Goal: Use online tool/utility

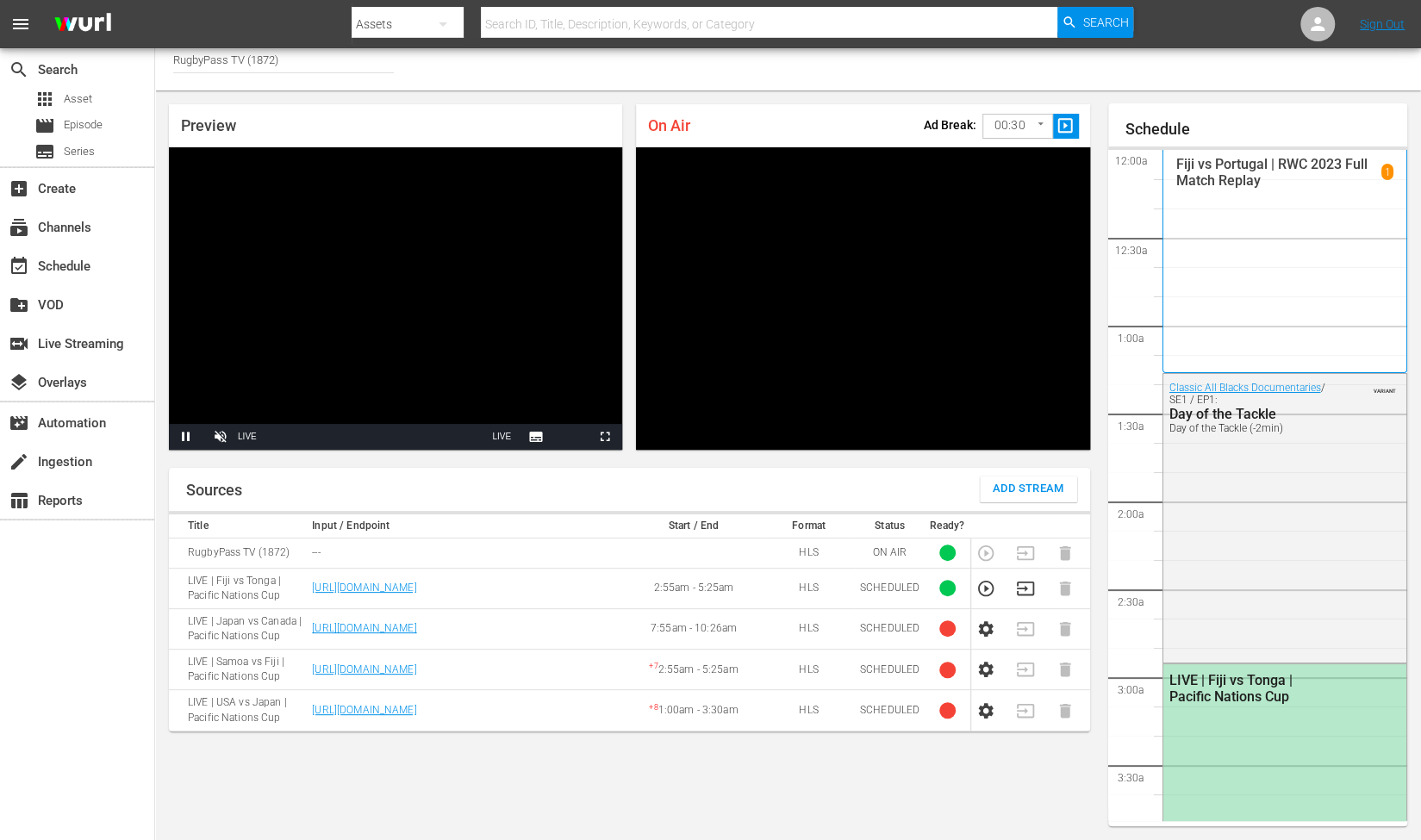
scroll to position [897, 0]
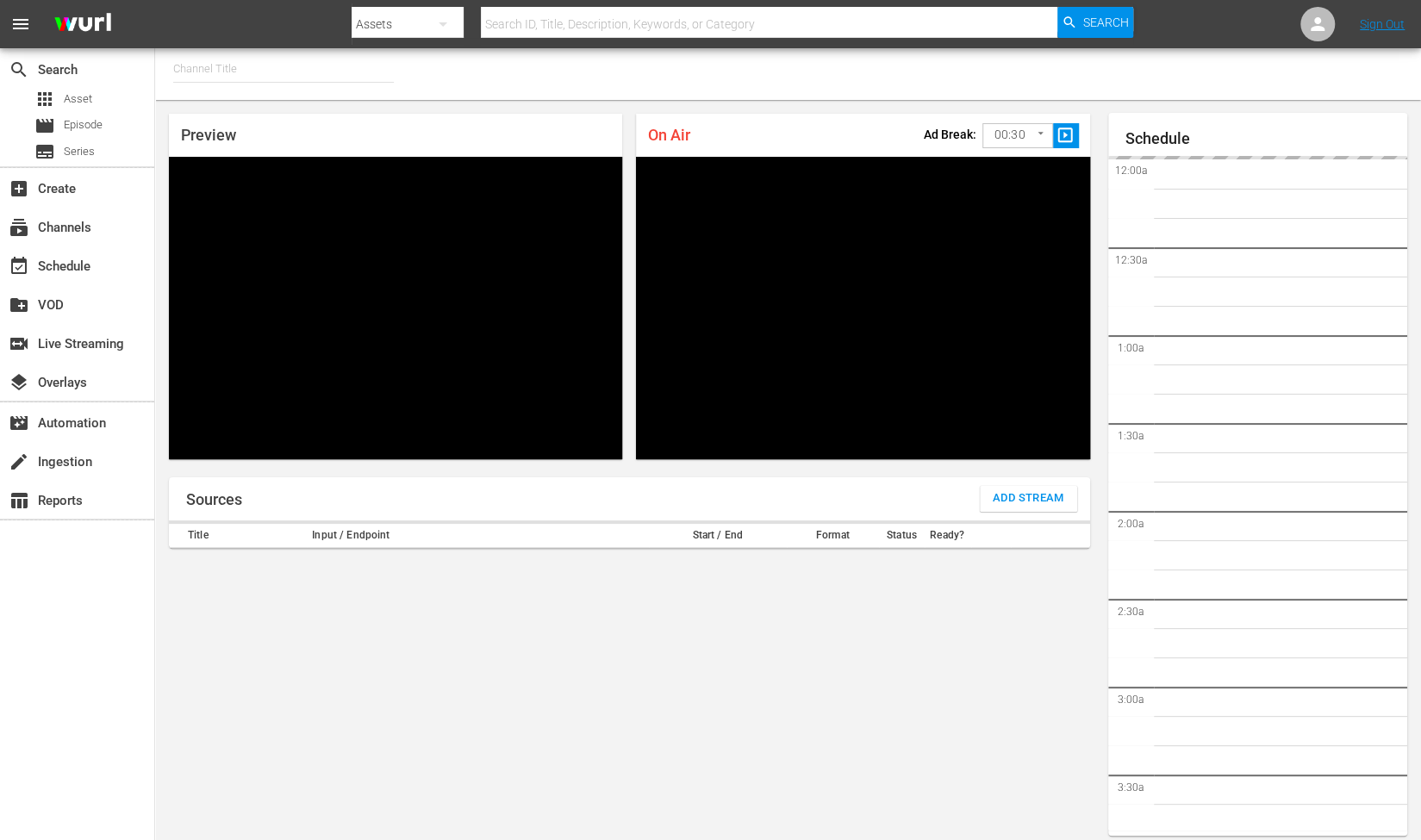
type input "RugbyPass TV (1872)"
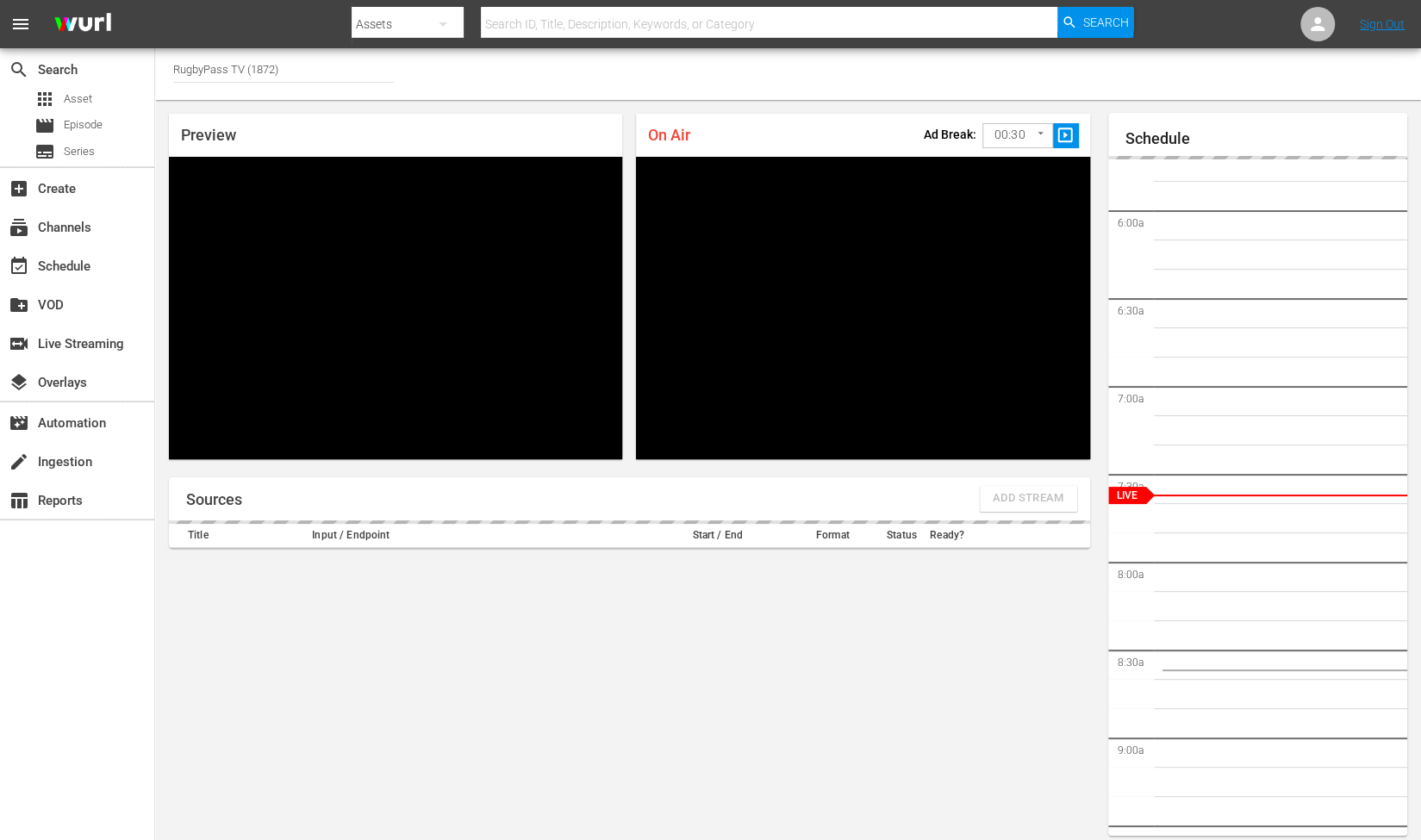
scroll to position [10, 0]
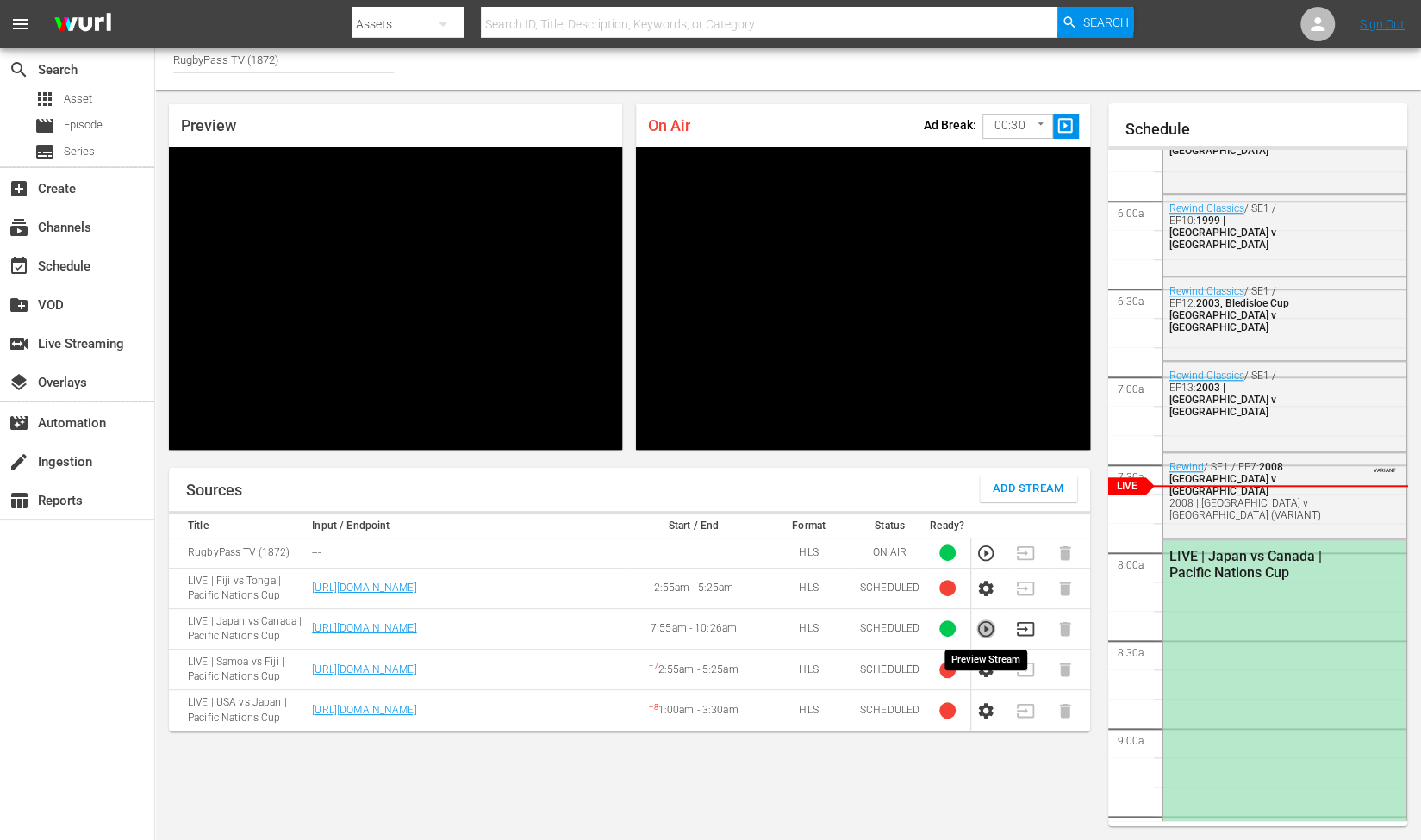
click at [979, 623] on icon "button" at bounding box center [986, 630] width 16 height 16
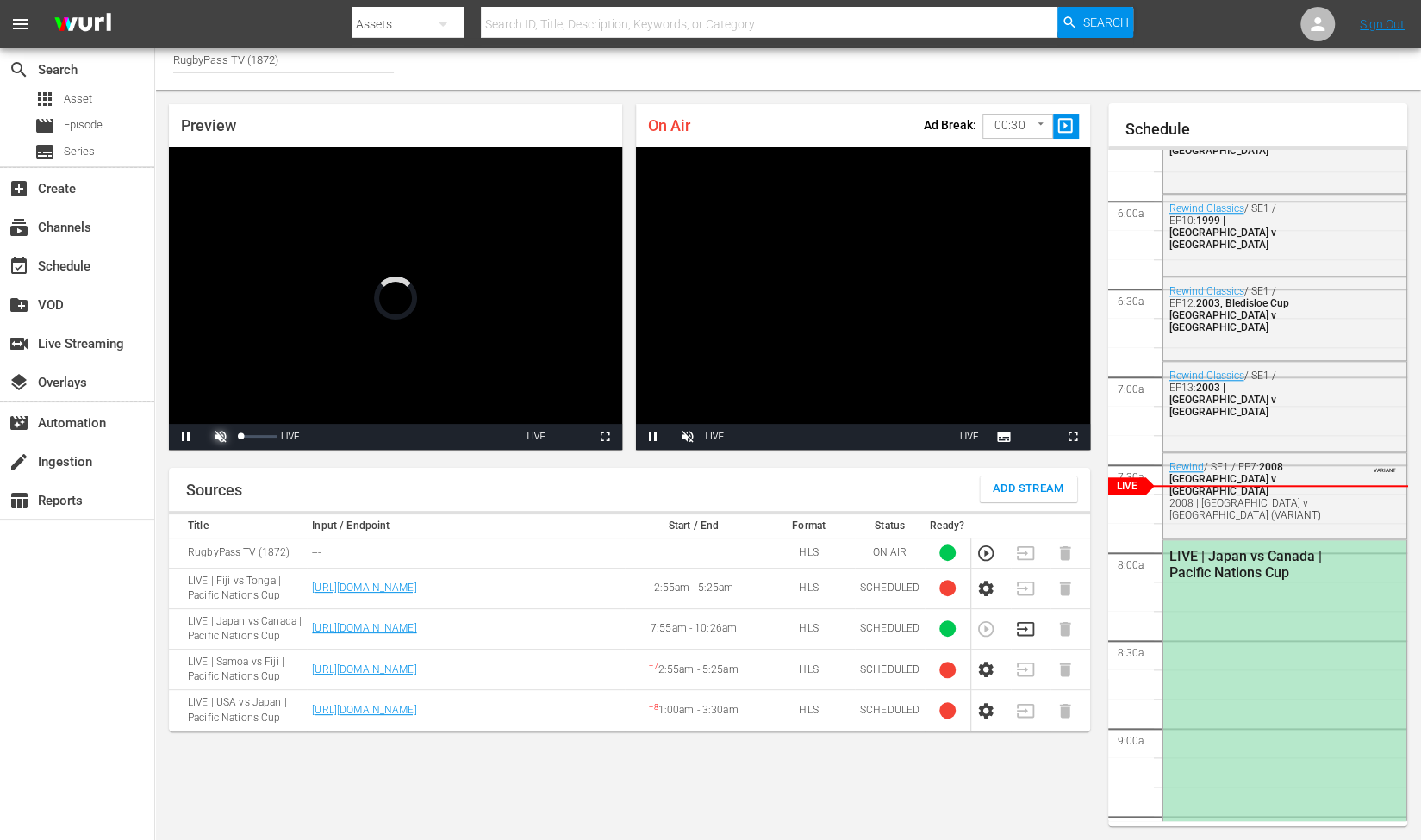
click at [220, 437] on span "Video Player" at bounding box center [220, 437] width 0 height 0
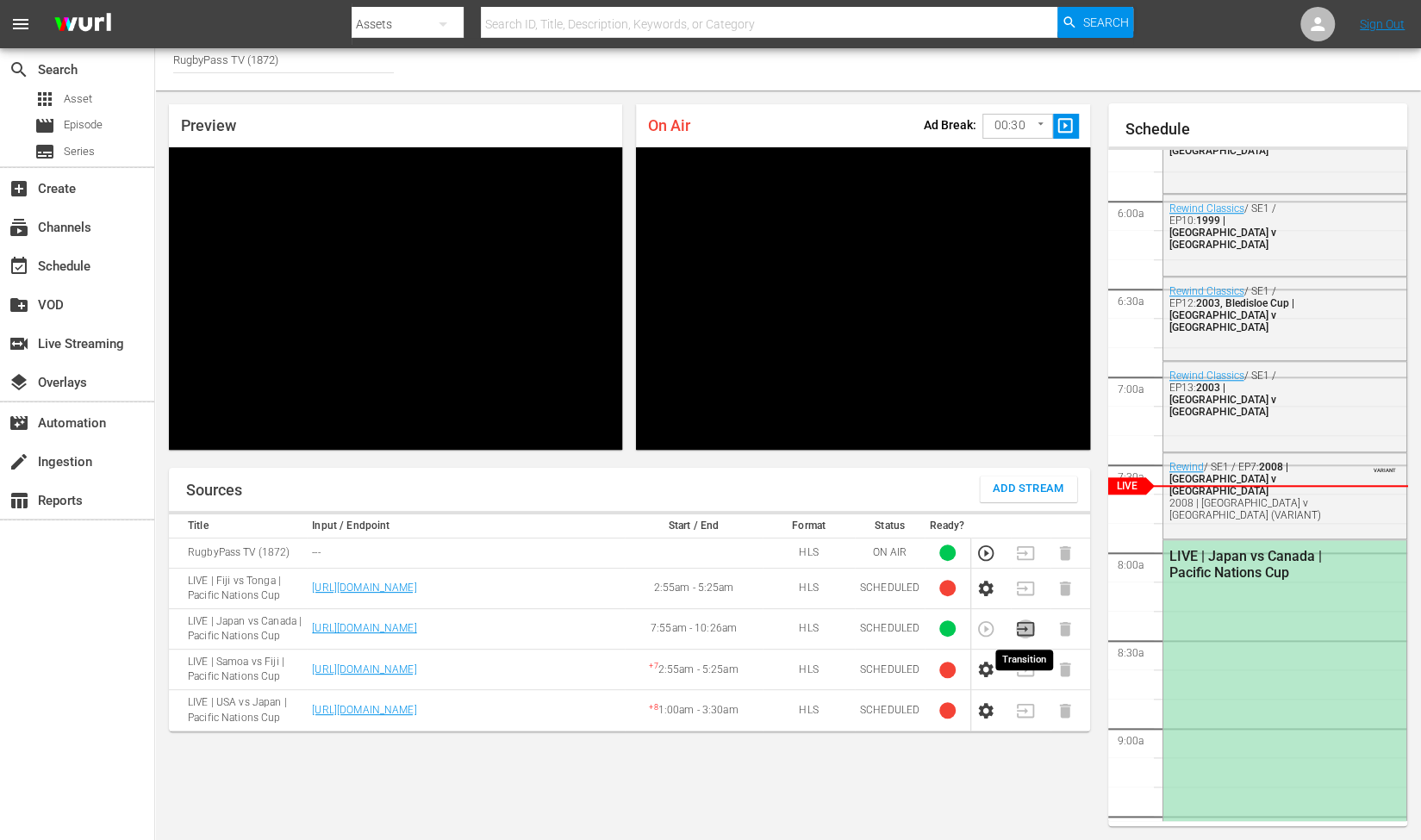
click at [1027, 627] on icon "button" at bounding box center [1025, 629] width 19 height 19
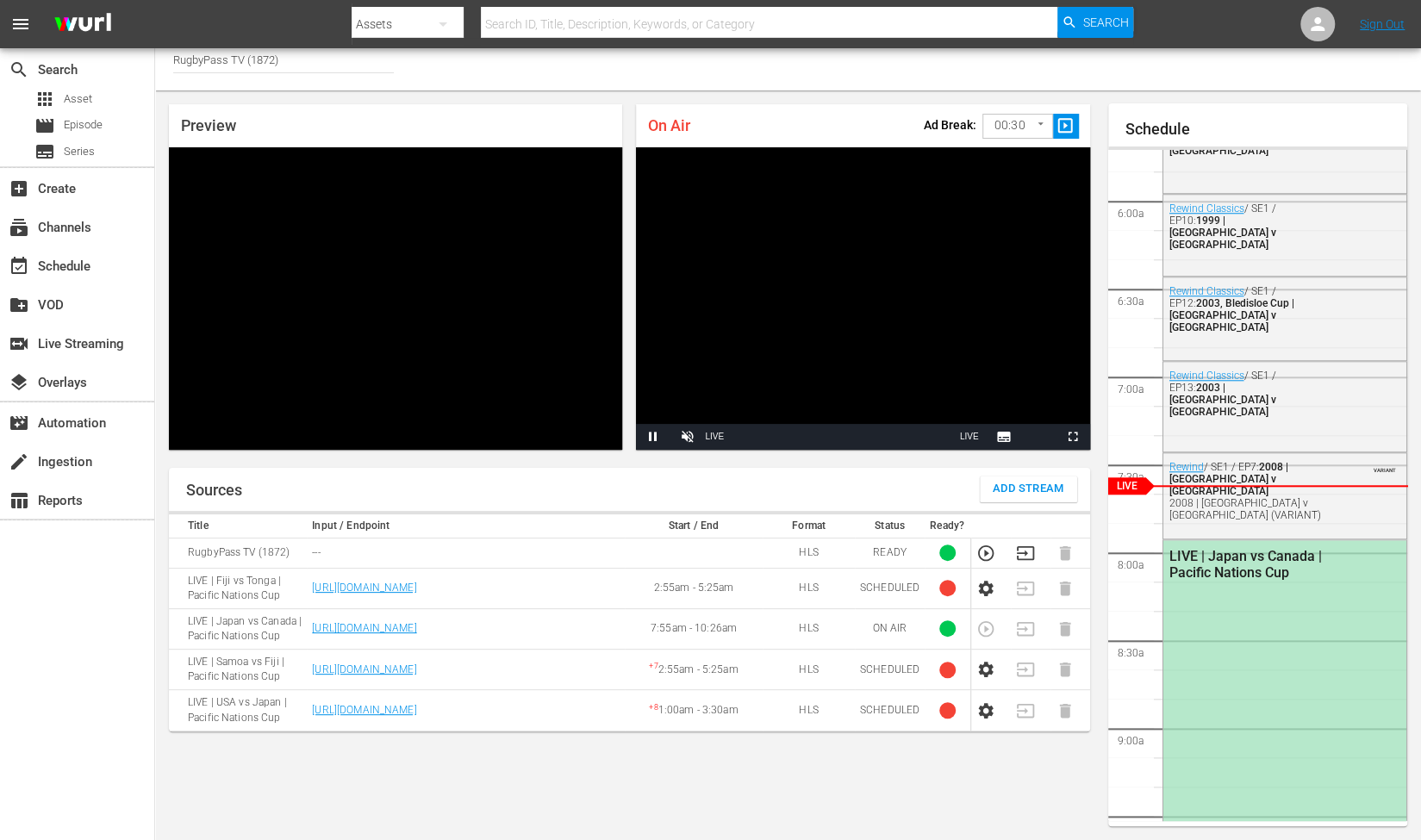
click at [1025, 133] on body "menu Search By Assets Search ID, Title, Description, Keywords, or Category Sear…" at bounding box center [710, 410] width 1421 height 840
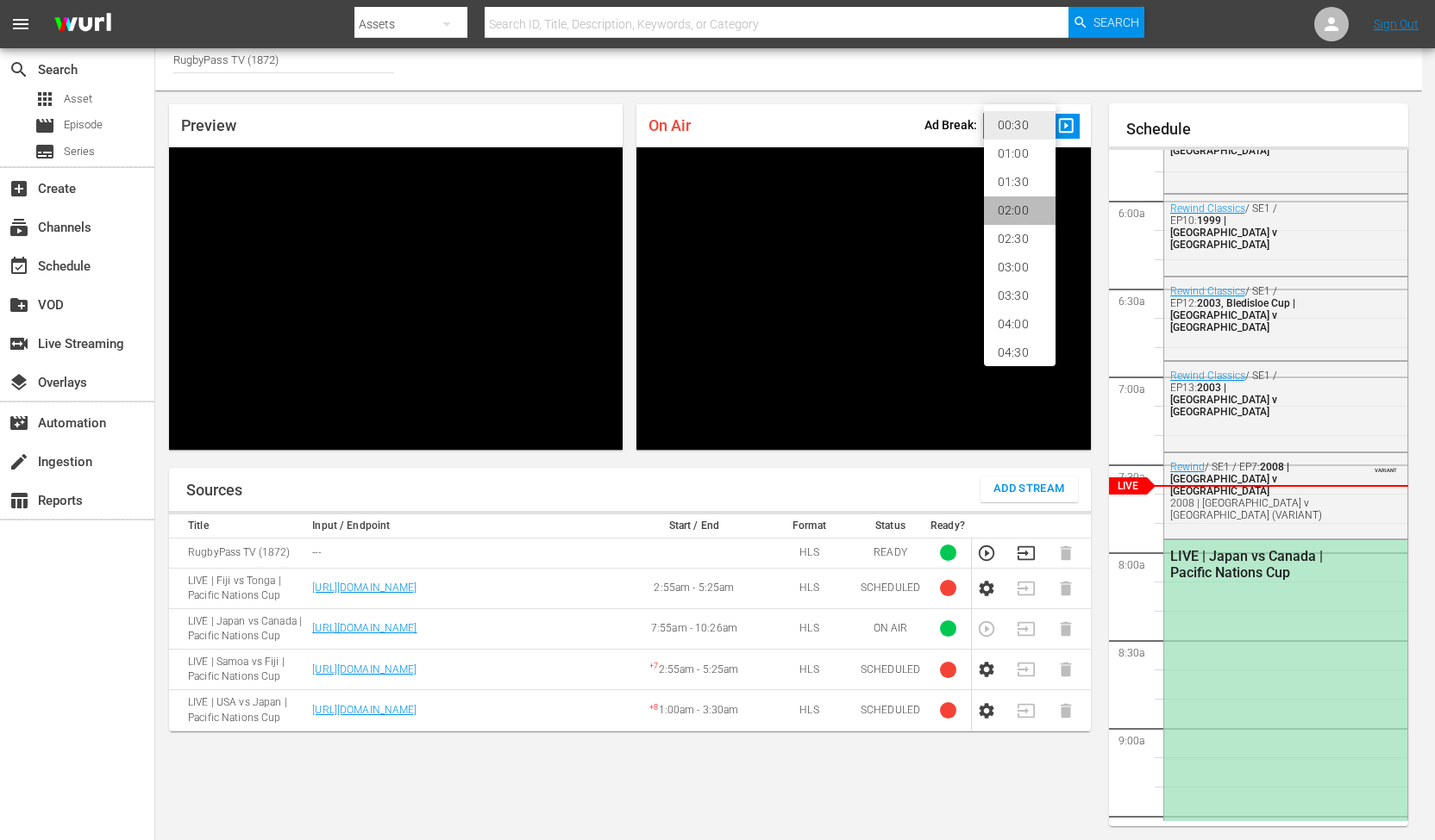
click at [1012, 201] on li "02:00" at bounding box center [1019, 210] width 71 height 28
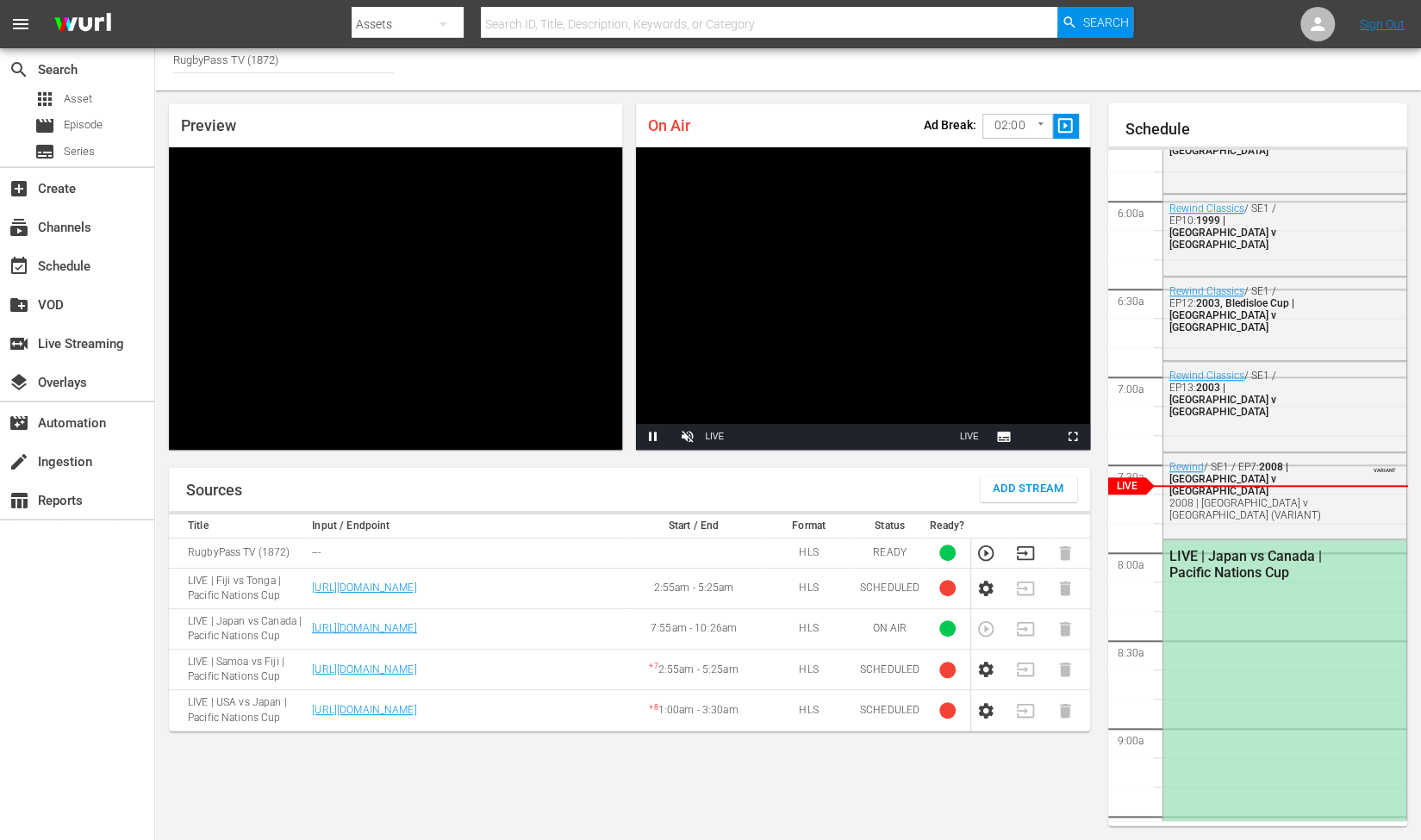
click at [903, 116] on div "On Air Ad Break: 02:00 120 ​ slideshow_sharp" at bounding box center [863, 126] width 453 height 43
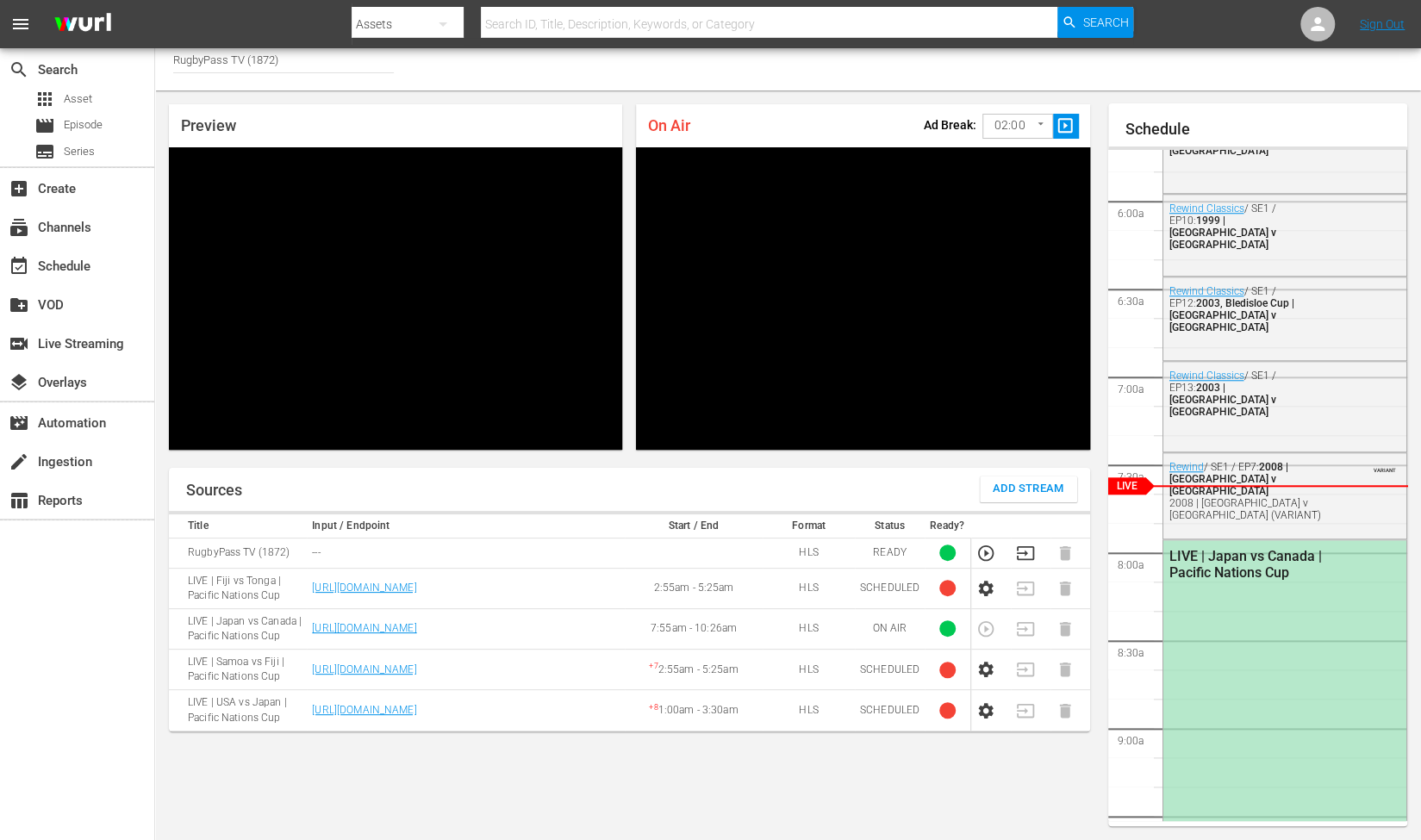
click at [1007, 130] on body "menu Search By Assets Search ID, Title, Description, Keywords, or Category Sear…" at bounding box center [710, 410] width 1421 height 840
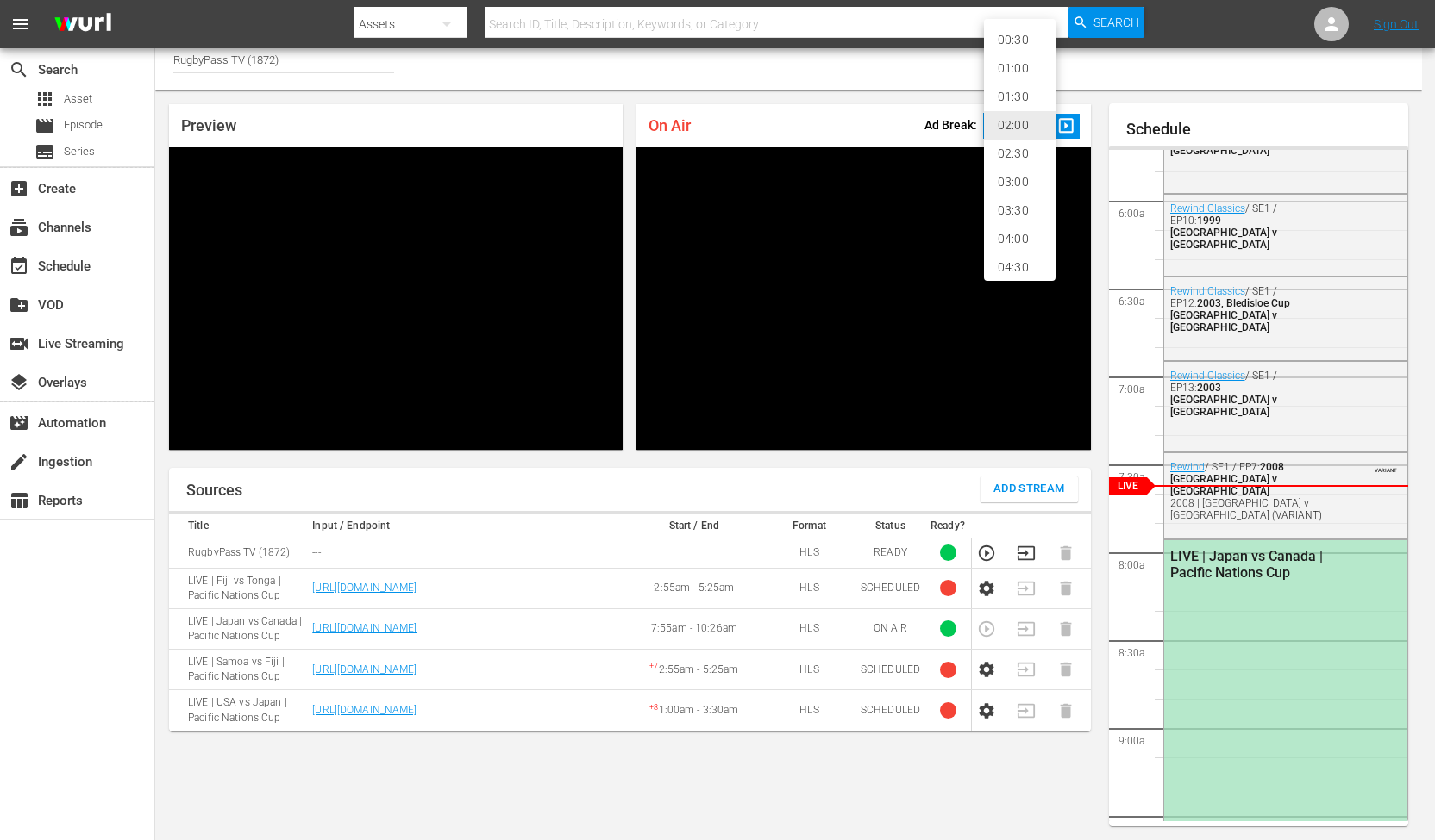
click at [1032, 158] on li "02:30" at bounding box center [1019, 153] width 71 height 28
type input "150"
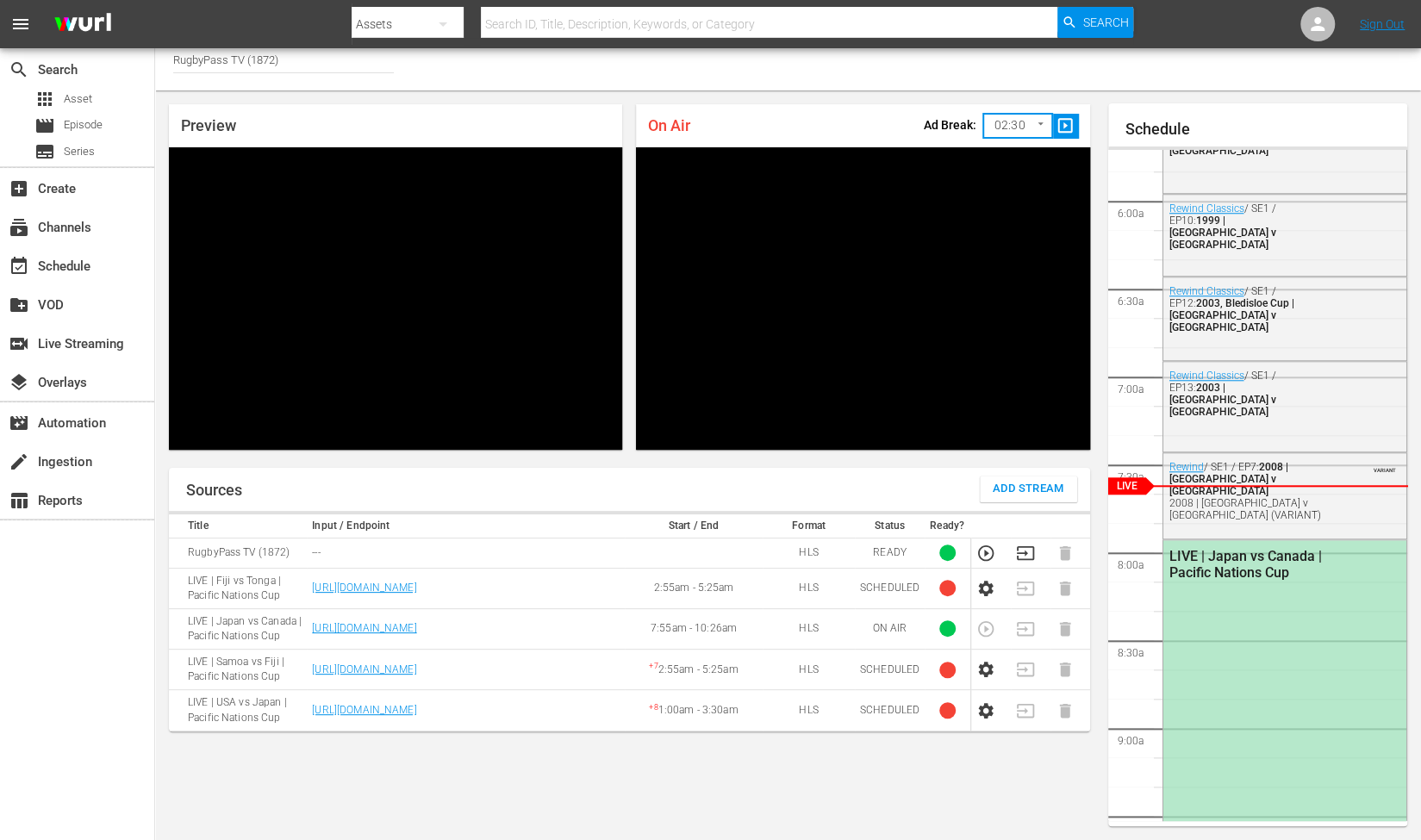
click at [943, 94] on div "Preview Video Player is loading. Pause Mute 41% Current Time 19:03 / Duration -…" at bounding box center [630, 277] width 949 height 373
click at [1074, 131] on span "slideshow_sharp" at bounding box center [1065, 126] width 19 height 19
